Goal: Task Accomplishment & Management: Manage account settings

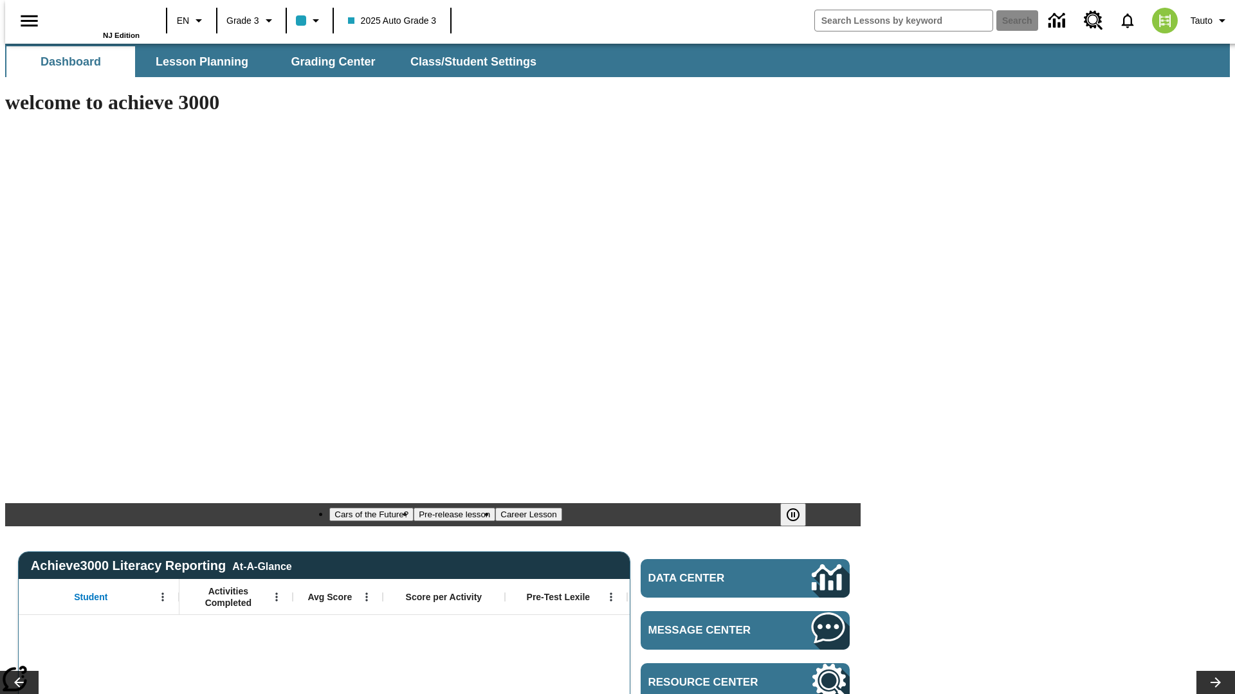
type input "-1"
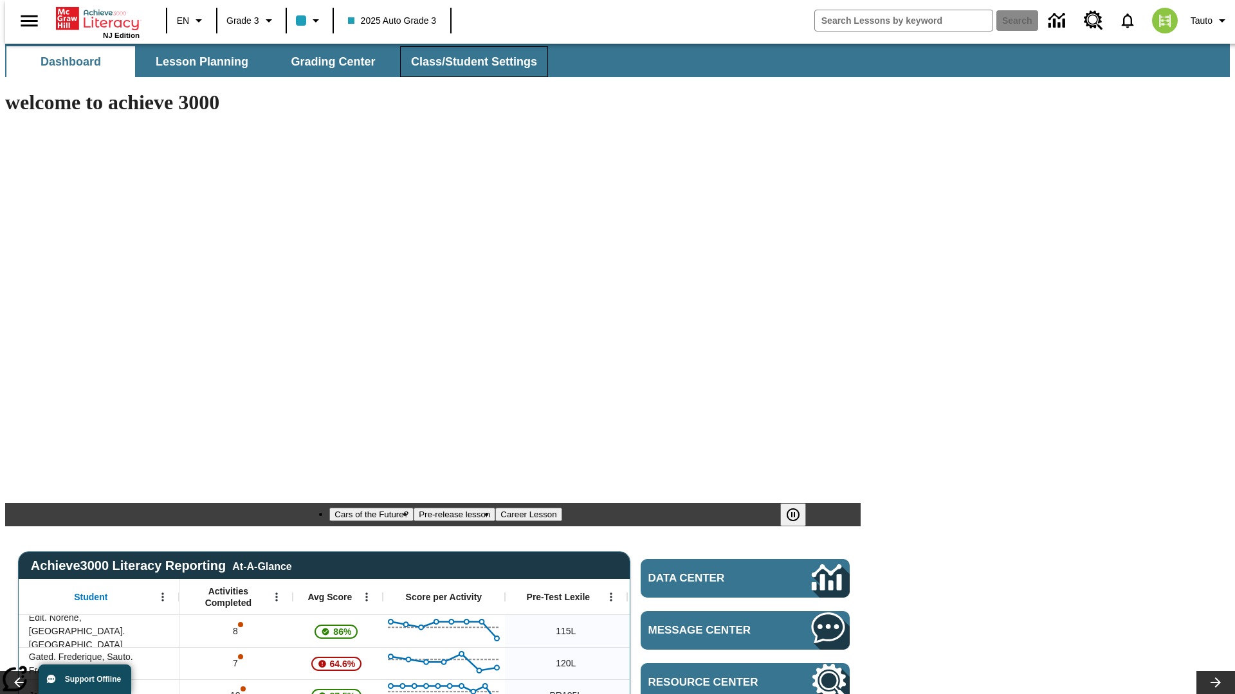
click at [467, 62] on span "Class/Student Settings" at bounding box center [474, 62] width 126 height 15
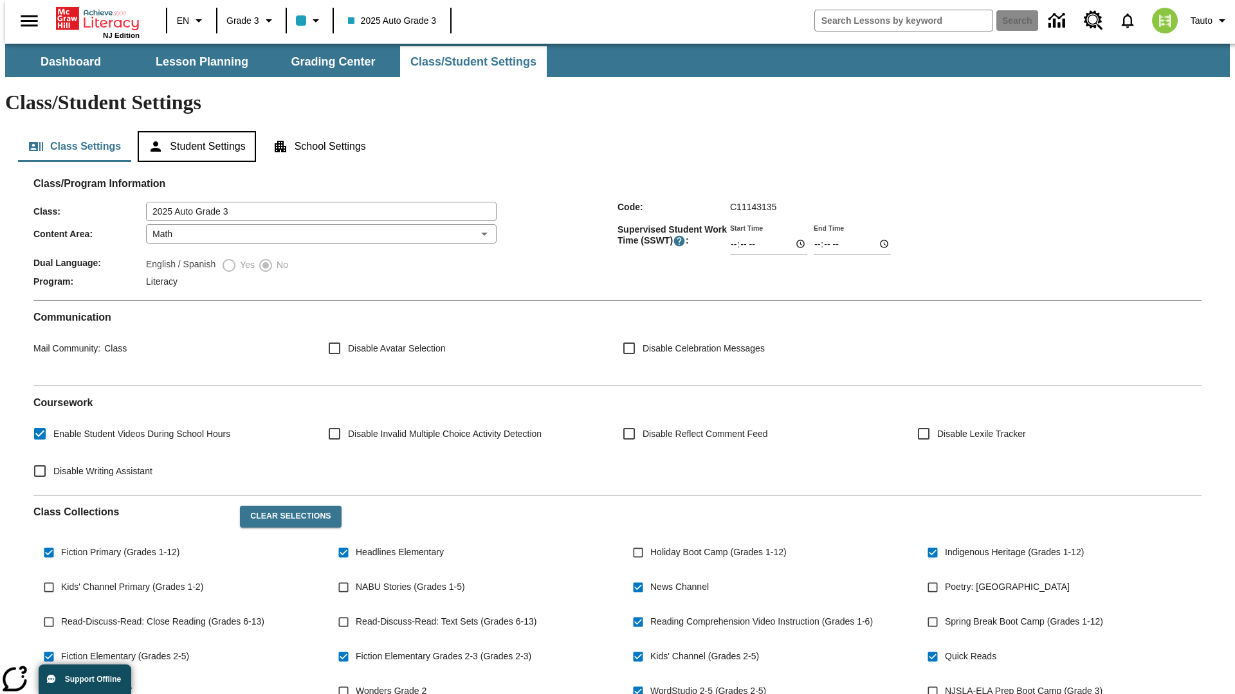
click at [194, 131] on button "Student Settings" at bounding box center [197, 146] width 118 height 31
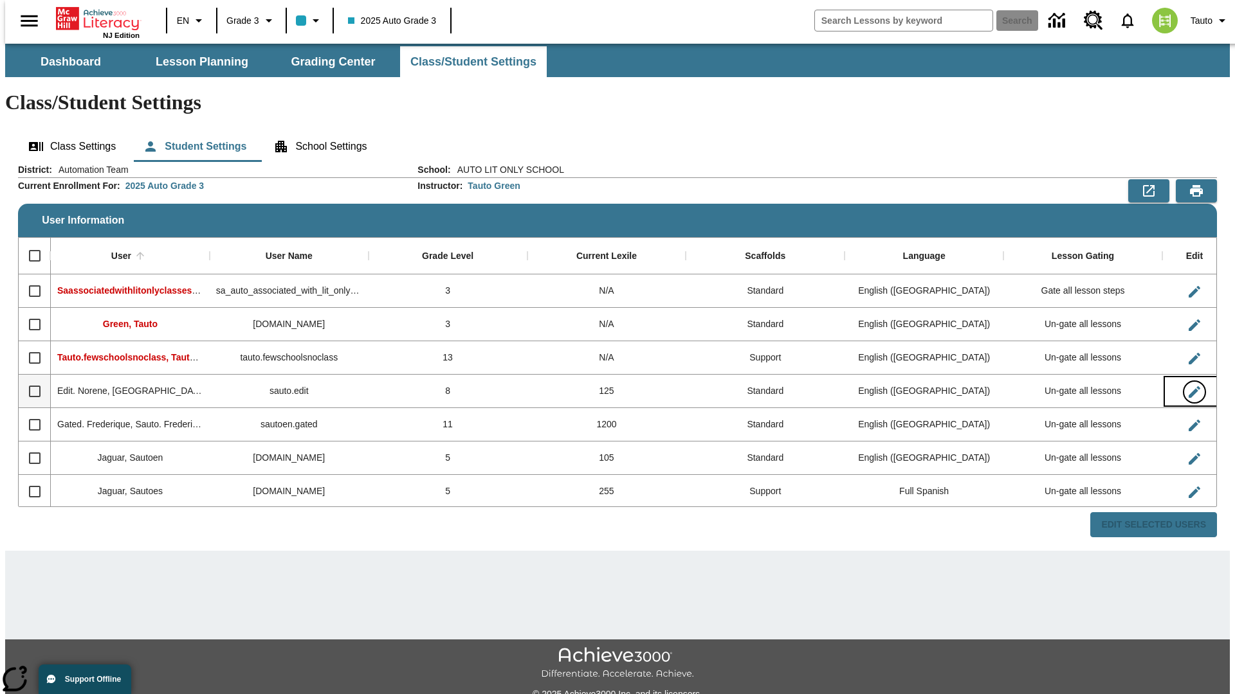
click at [1188, 386] on icon "Edit User" at bounding box center [1194, 392] width 12 height 12
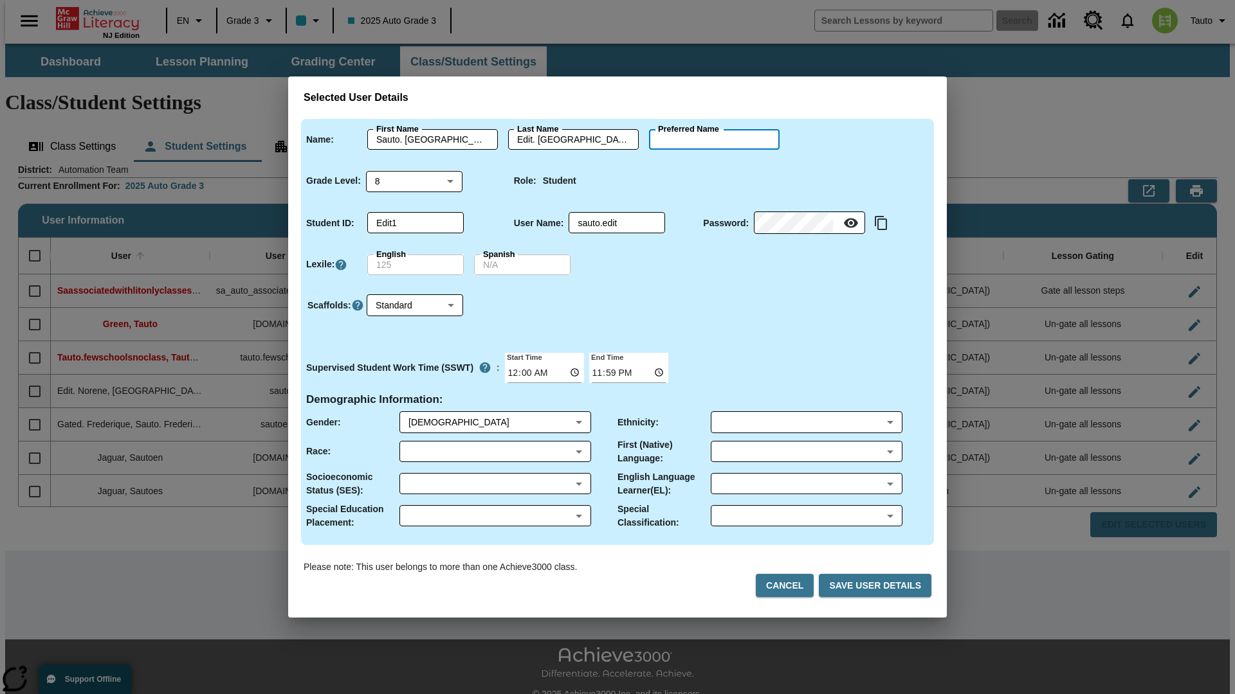
type input "Sage"
click at [790, 586] on button "Cancel" at bounding box center [785, 586] width 58 height 24
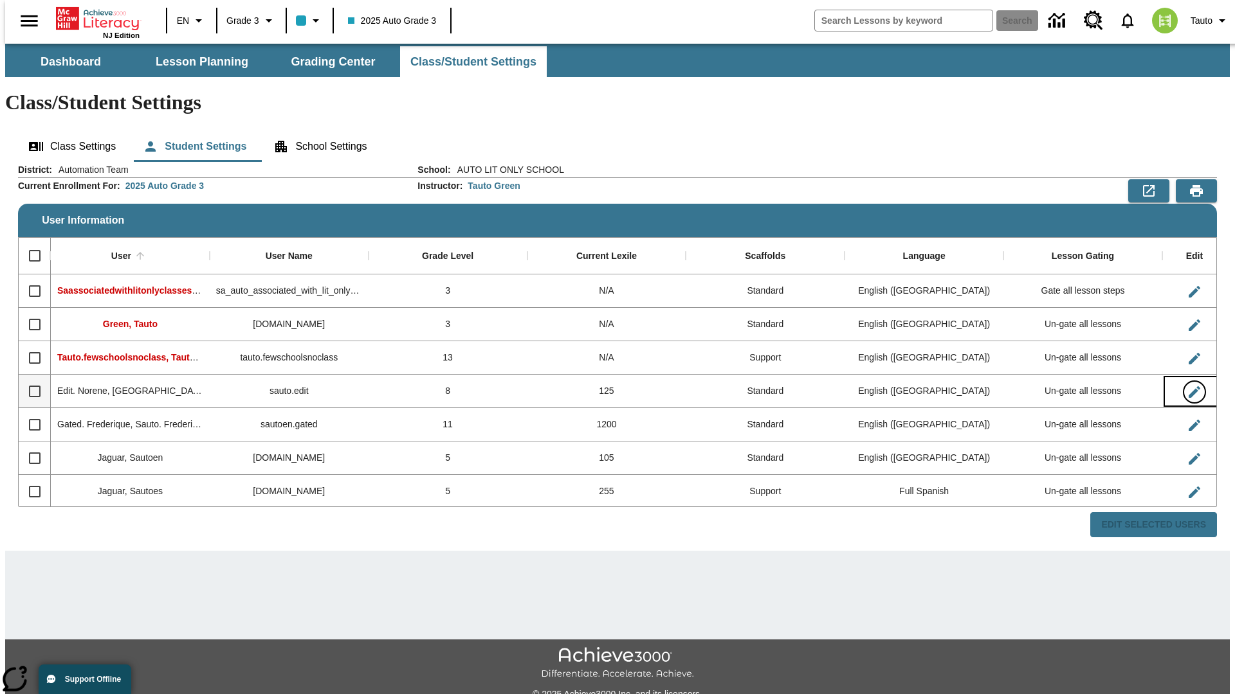
click at [1188, 386] on icon "Edit User" at bounding box center [1194, 392] width 12 height 12
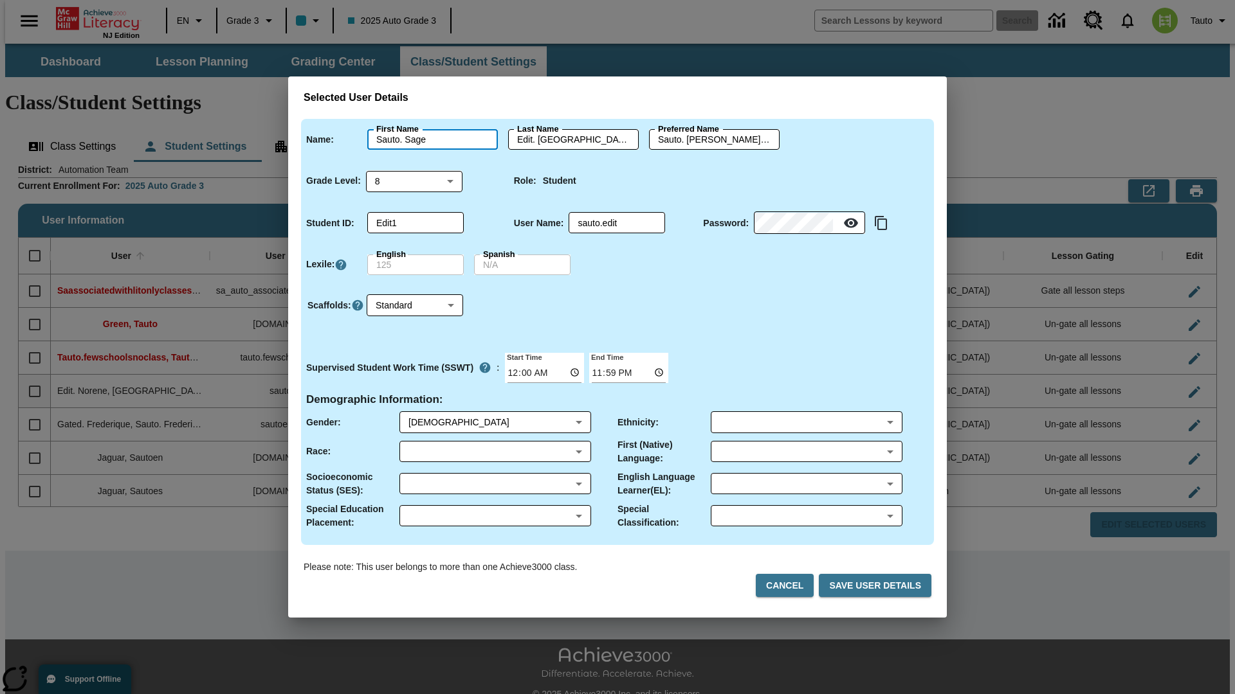
type input "Sauto. Sage"
type input "Edit. Sage"
type input "Sauto. Sage.Edit. Sage"
click at [414, 181] on body "Skip to main content NJ Edition EN Grade 3 2025 Auto Grade 3 Search 0 Tauto Das…" at bounding box center [617, 383] width 1224 height 679
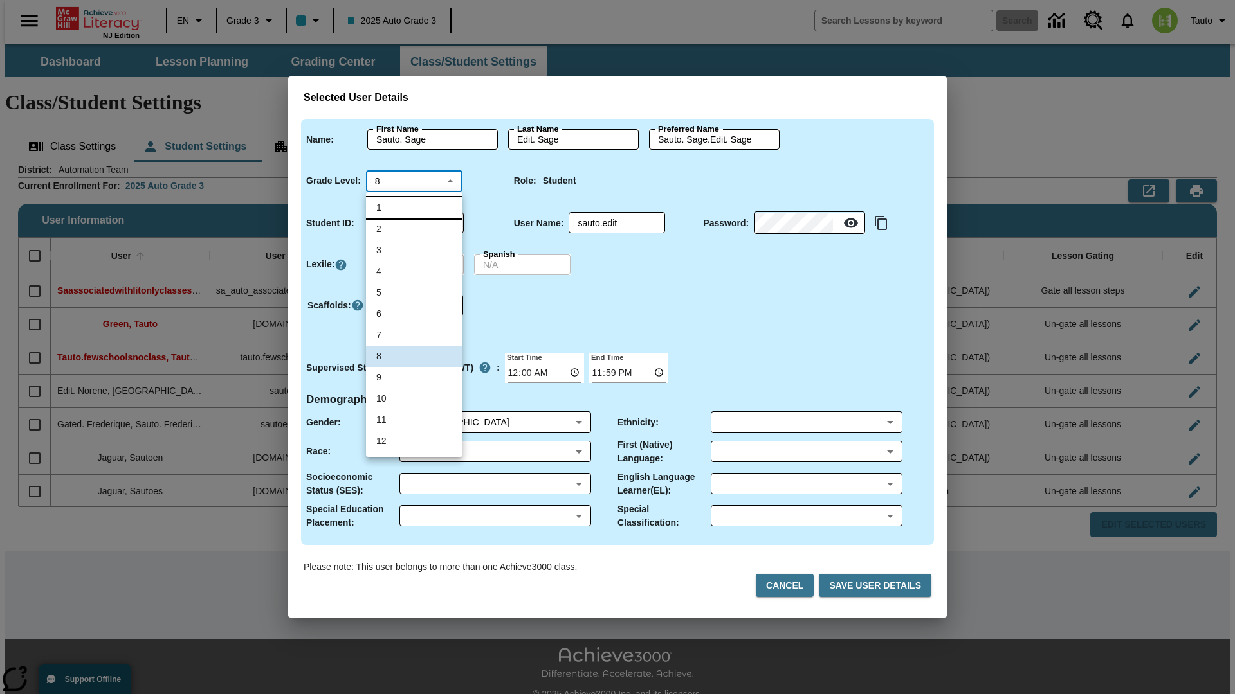
click at [414, 208] on li "1" at bounding box center [414, 207] width 96 height 21
type input "1"
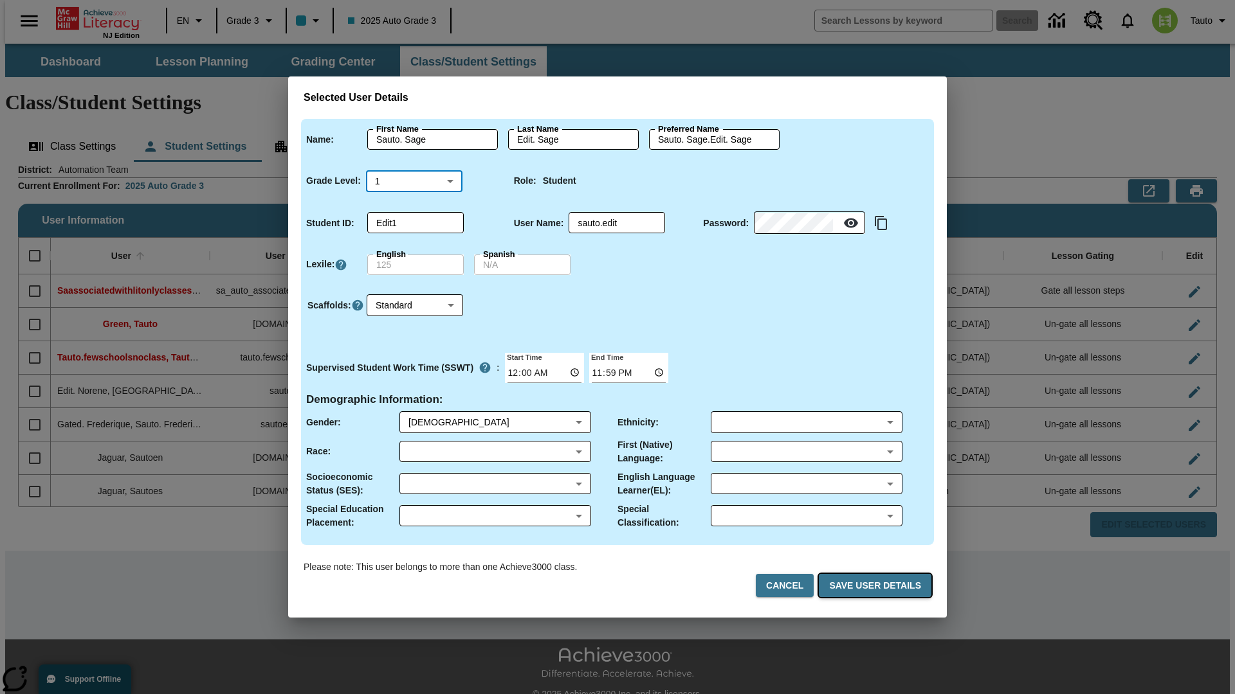
click at [877, 586] on button "Save User Details" at bounding box center [875, 586] width 113 height 24
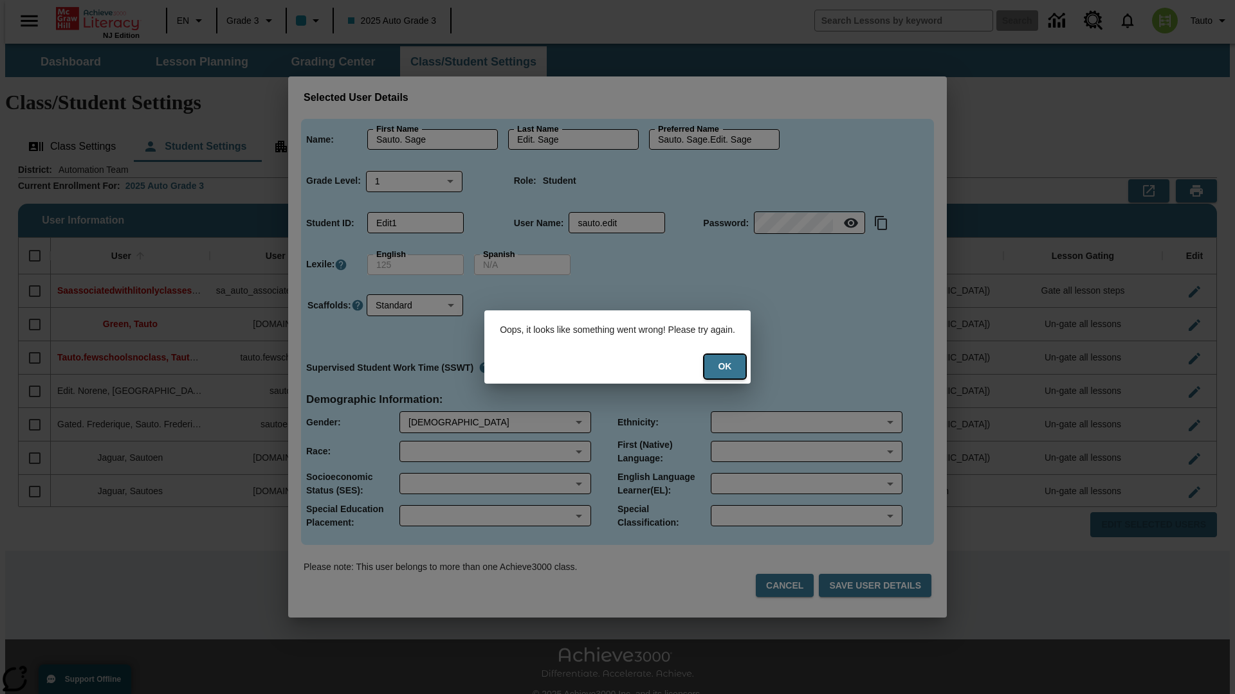
click at [733, 367] on button "Ok" at bounding box center [724, 367] width 41 height 24
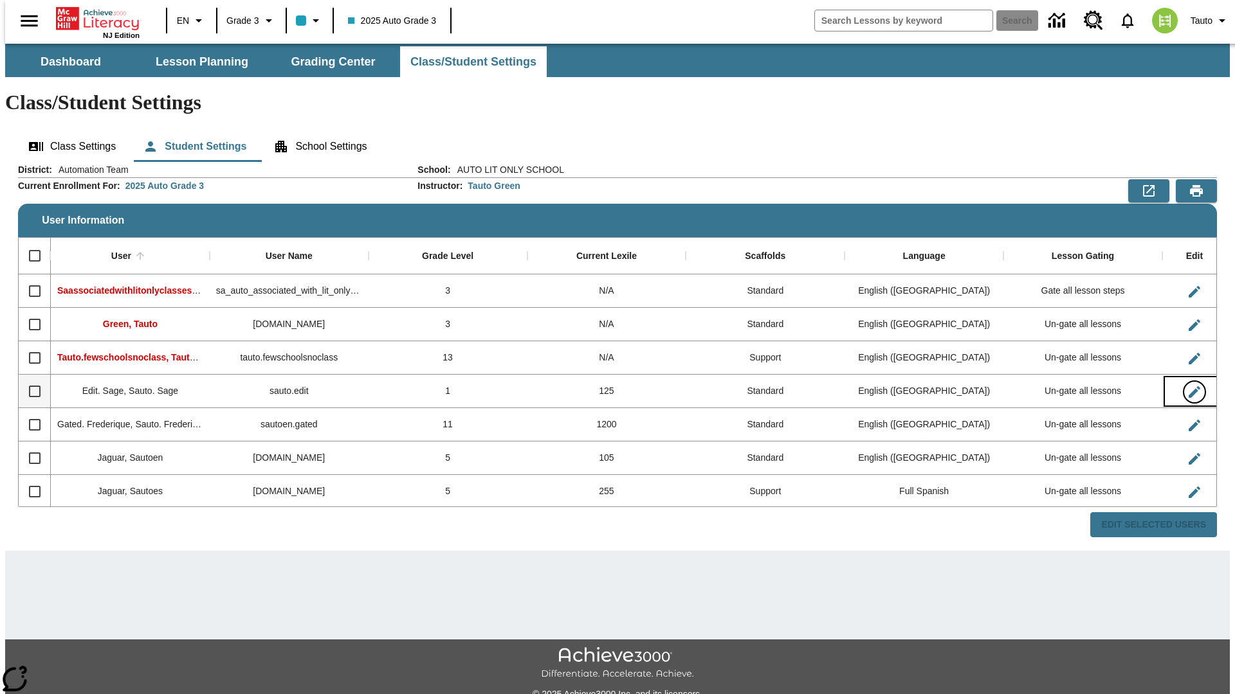
click at [1188, 386] on icon "Edit User" at bounding box center [1194, 392] width 12 height 12
